Goal: Transaction & Acquisition: Book appointment/travel/reservation

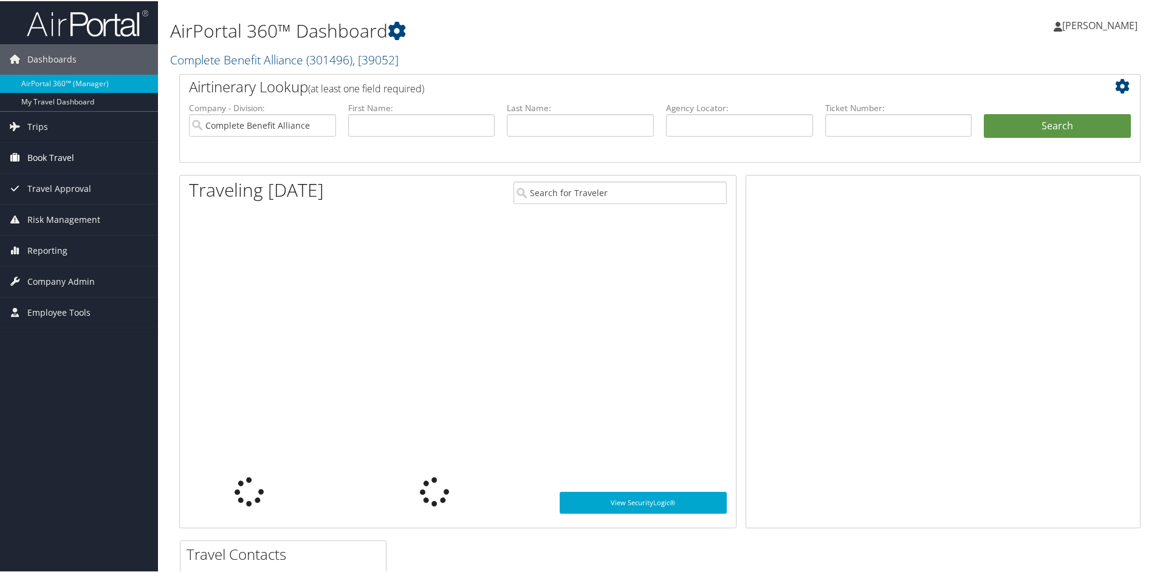
click at [33, 151] on span "Book Travel" at bounding box center [50, 157] width 47 height 30
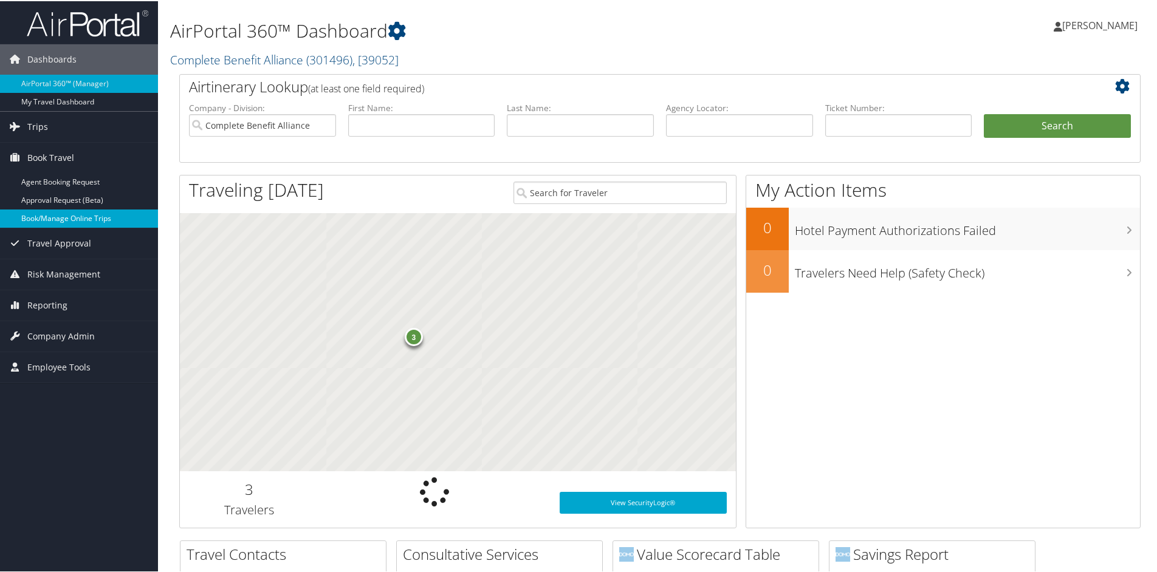
click at [50, 213] on link "Book/Manage Online Trips" at bounding box center [79, 217] width 158 height 18
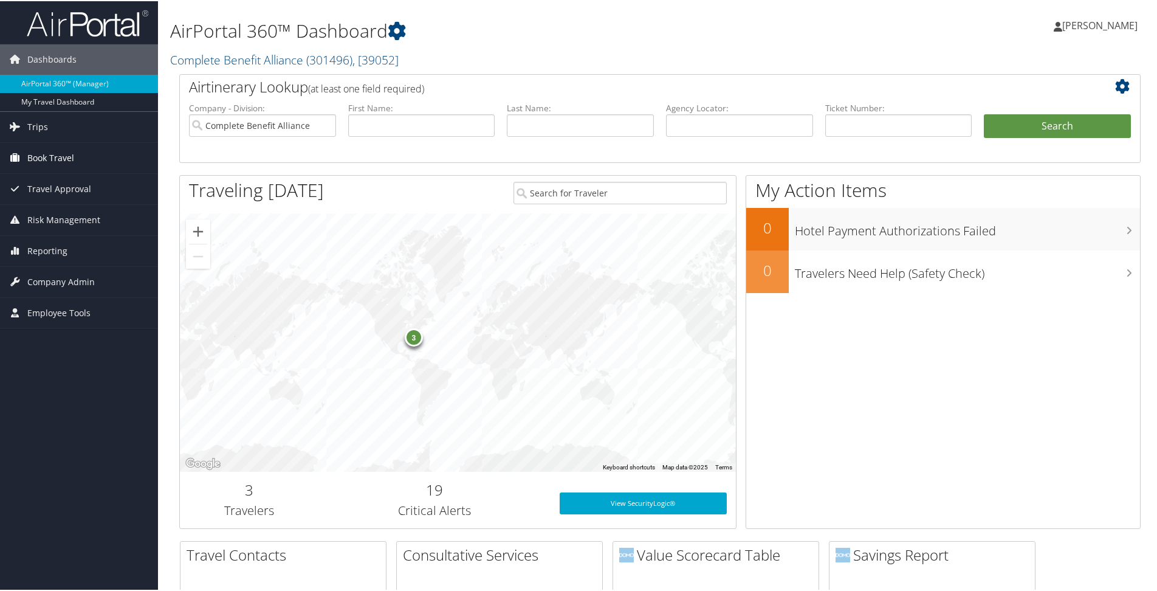
click at [46, 154] on span "Book Travel" at bounding box center [50, 157] width 47 height 30
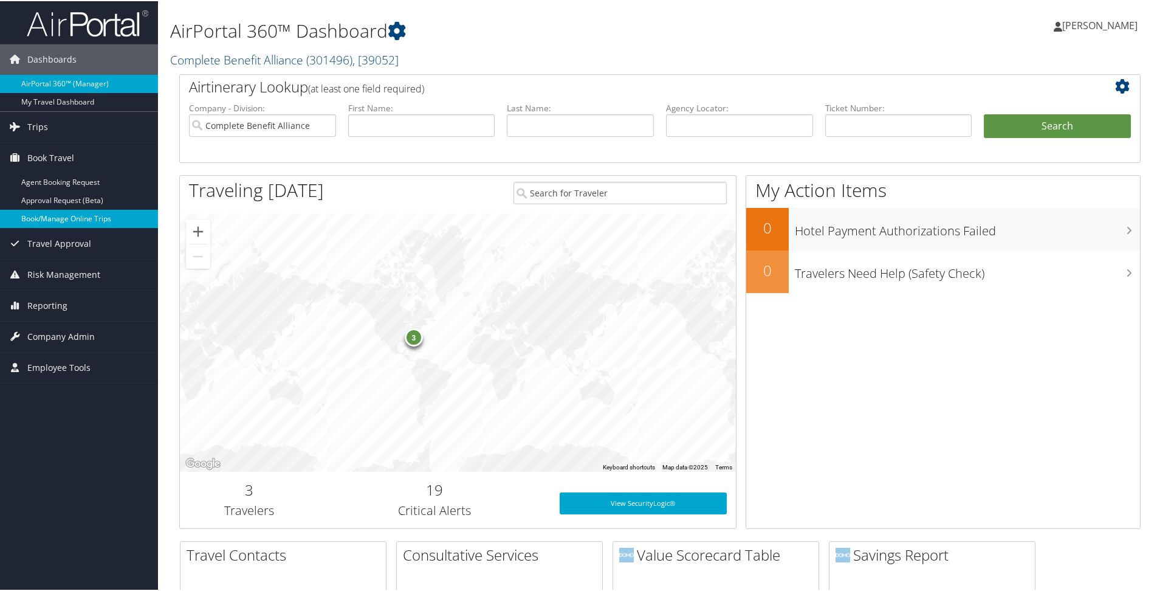
click at [47, 224] on link "Book/Manage Online Trips" at bounding box center [79, 217] width 158 height 18
